Goal: Transaction & Acquisition: Purchase product/service

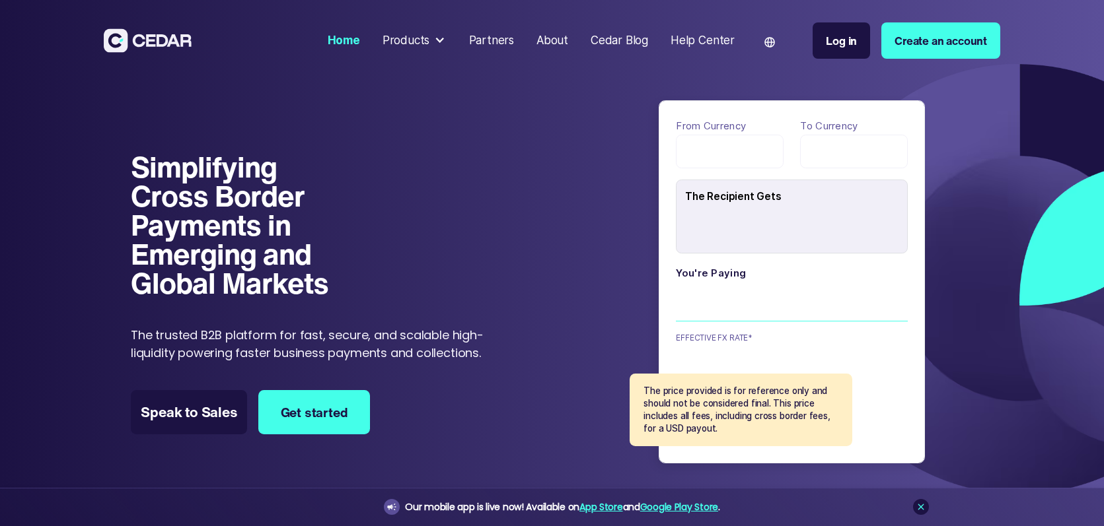
click at [716, 144] on div "payField" at bounding box center [730, 152] width 108 height 34
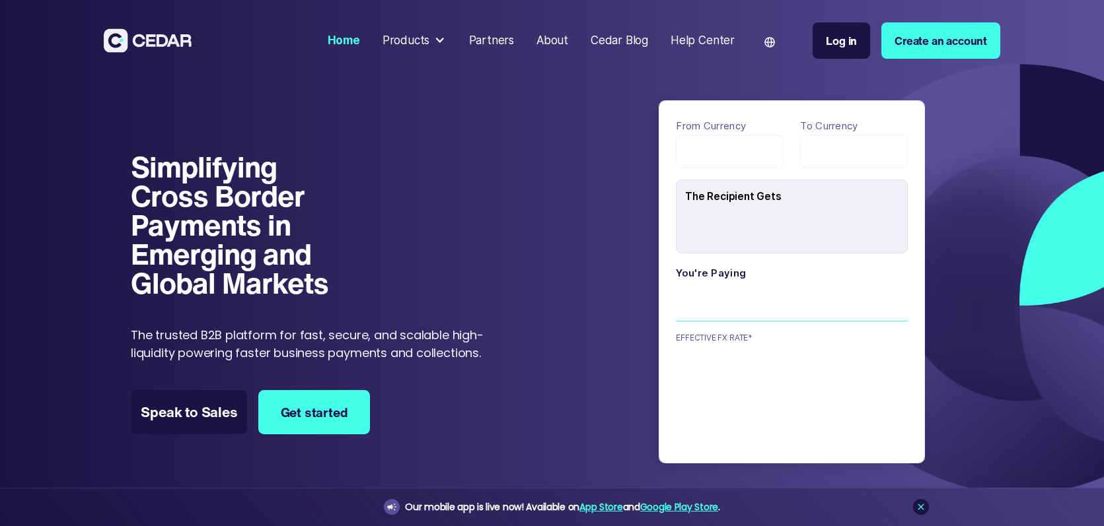
type input "******"
click at [717, 155] on div "₦ NGN" at bounding box center [730, 152] width 108 height 34
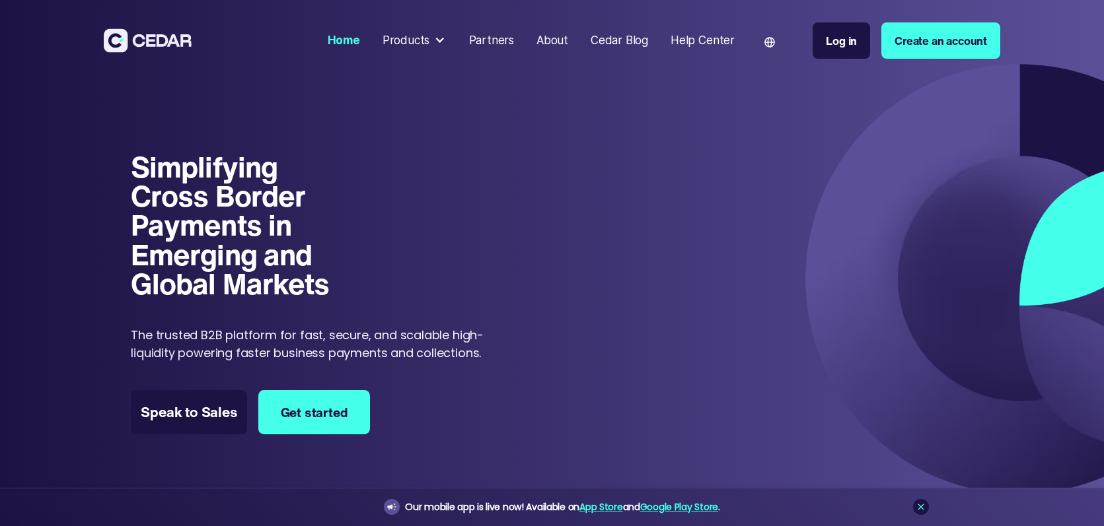
click at [760, 217] on div "From currency ₦ NGN To currency $ USD The Recipient Gets ****** You're paying 1…" at bounding box center [791, 287] width 471 height 373
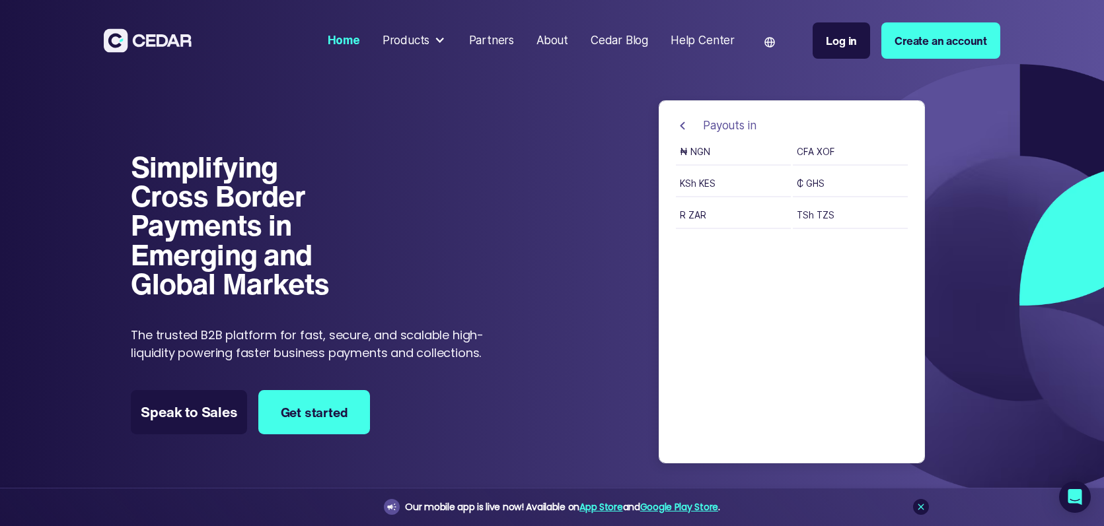
click at [682, 126] on img at bounding box center [682, 126] width 13 height 17
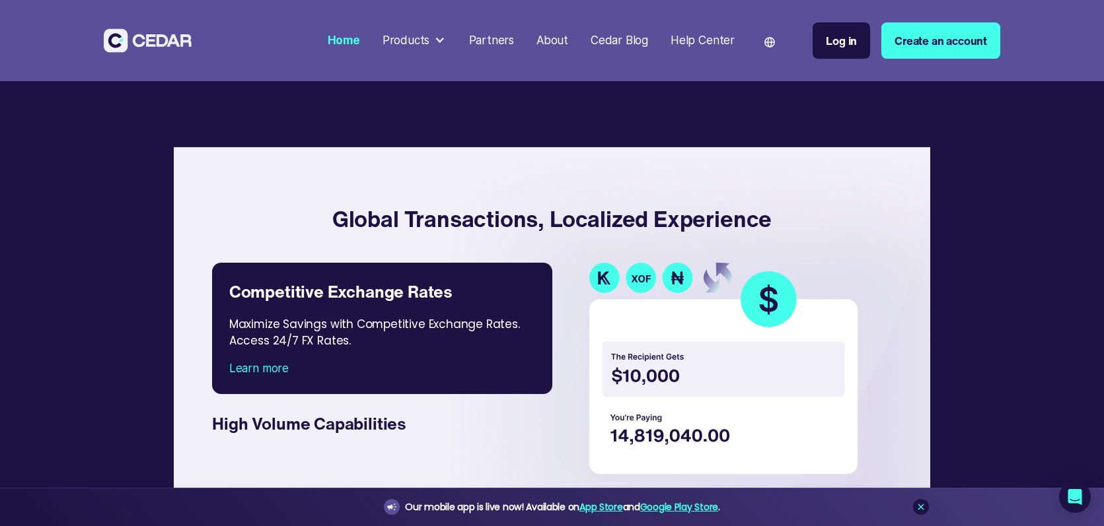
scroll to position [2058, 0]
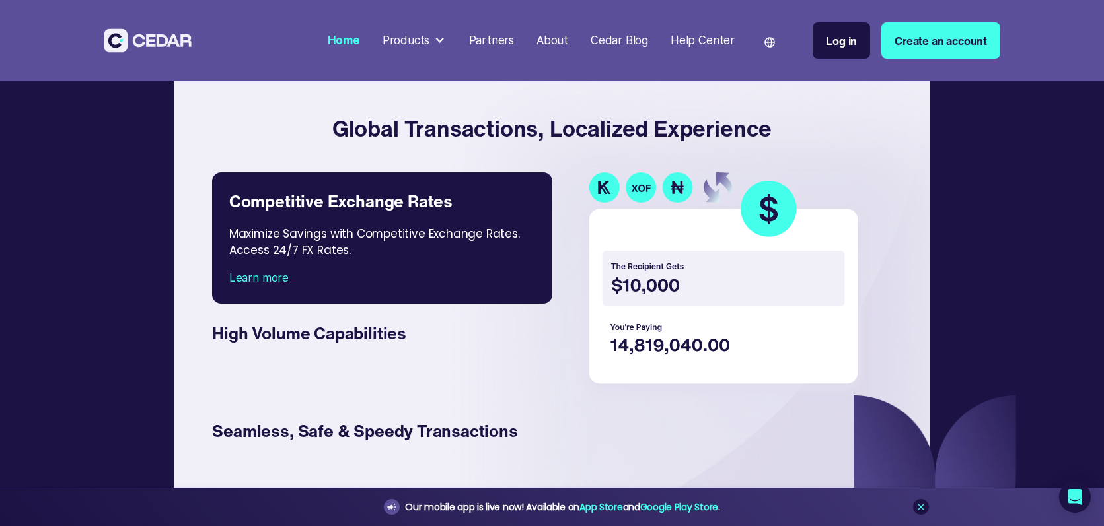
click at [727, 325] on img at bounding box center [726, 285] width 289 height 227
click at [650, 324] on img at bounding box center [726, 285] width 289 height 227
click at [635, 318] on img at bounding box center [726, 285] width 289 height 227
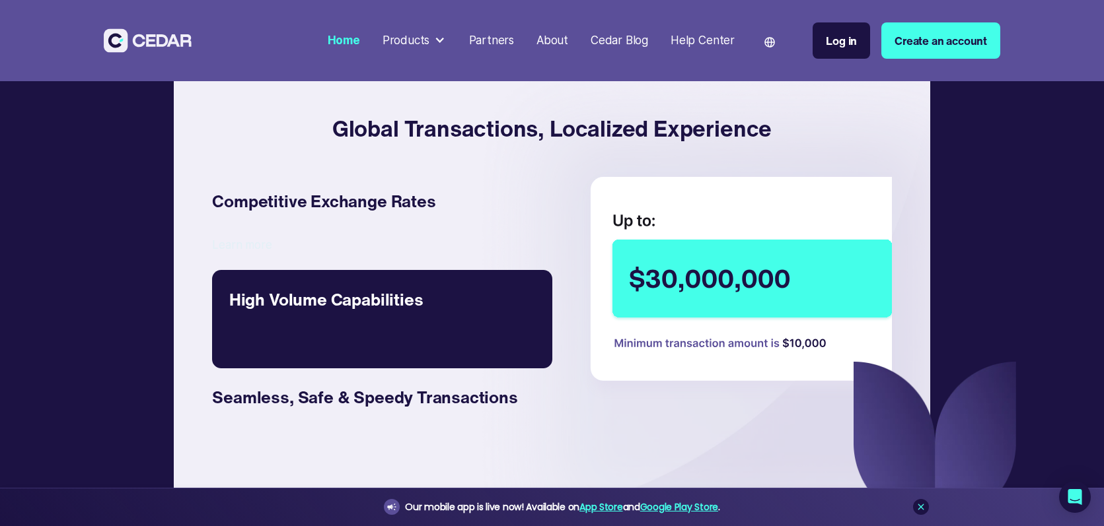
click at [509, 368] on link "High Volume Capabilities Learn more With up to $30,000,000 daily limit, enjoy l…" at bounding box center [382, 319] width 340 height 98
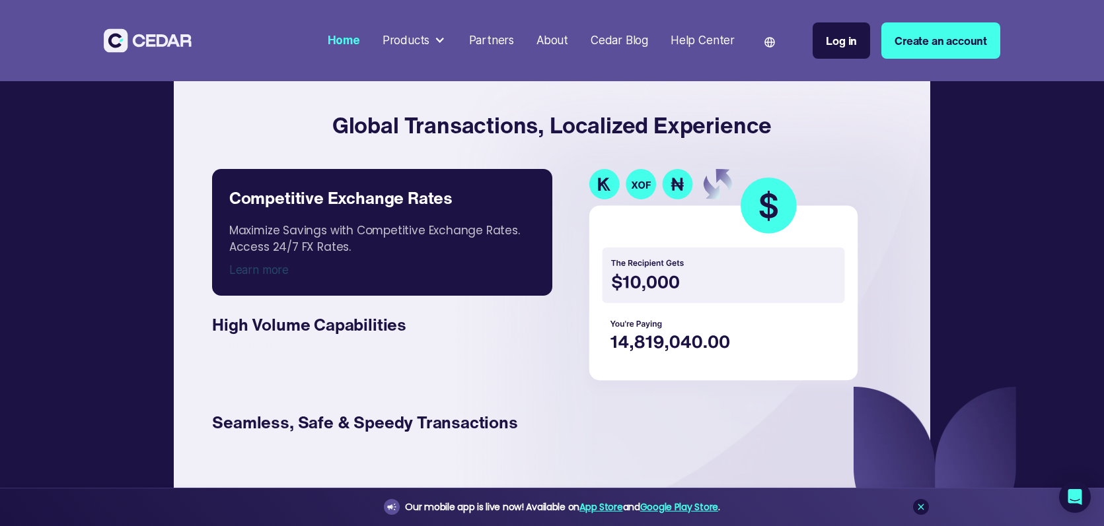
click at [474, 247] on div "Maximize Savings with Competitive Exchange Rates. Access 24/7 FX Rates." at bounding box center [382, 236] width 306 height 51
